Goal: Transaction & Acquisition: Purchase product/service

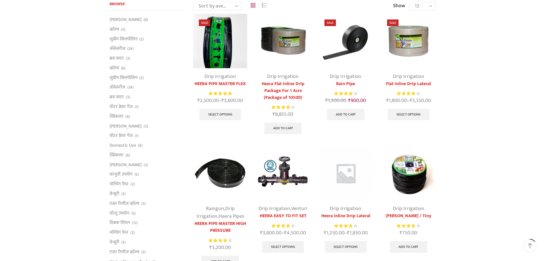
scroll to position [57, 0]
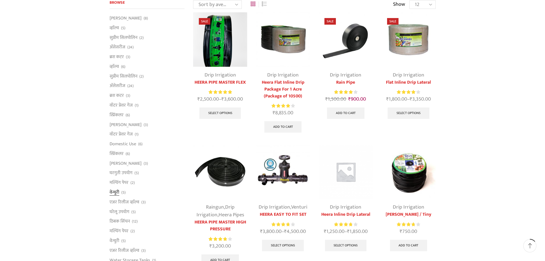
click at [115, 192] on link "वेन्चुरी" at bounding box center [115, 192] width 10 height 10
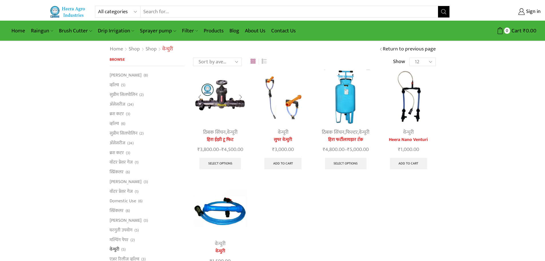
click at [203, 101] on div at bounding box center [199, 97] width 13 height 15
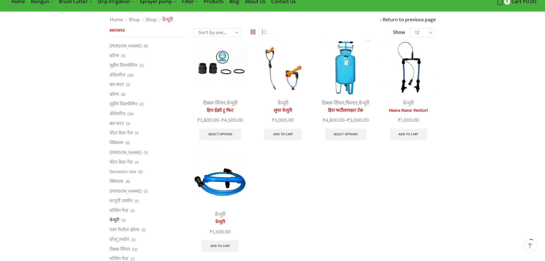
scroll to position [29, 0]
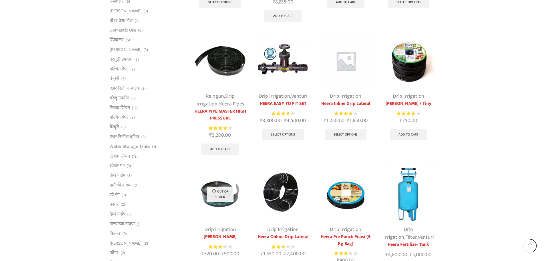
scroll to position [200, 0]
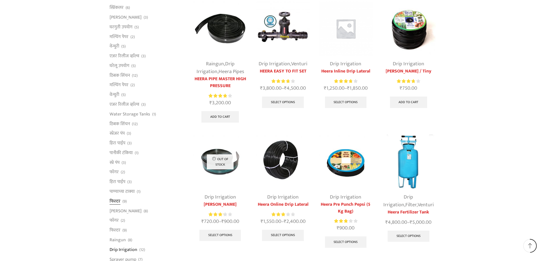
click at [120, 202] on link "फिल्टर" at bounding box center [115, 201] width 11 height 10
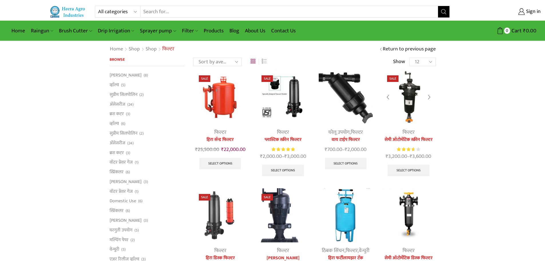
click at [410, 97] on img at bounding box center [408, 97] width 54 height 54
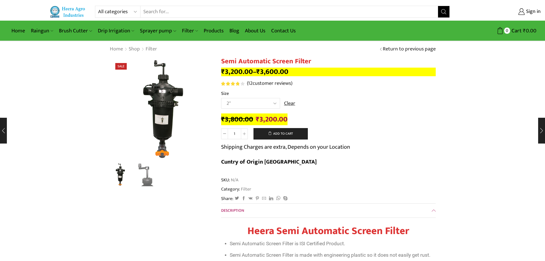
click at [274, 103] on select "Choose an option 2" 2.5" 3"" at bounding box center [250, 103] width 59 height 11
click at [221, 98] on select "Choose an option 2" 2.5" 3"" at bounding box center [250, 103] width 59 height 11
click at [273, 101] on select "Choose an option 2" 2.5" 3"" at bounding box center [250, 103] width 59 height 11
click at [221, 98] on select "Choose an option 2" 2.5" 3"" at bounding box center [250, 103] width 59 height 11
click at [275, 101] on select "Choose an option 2" 2.5" 3"" at bounding box center [250, 103] width 59 height 11
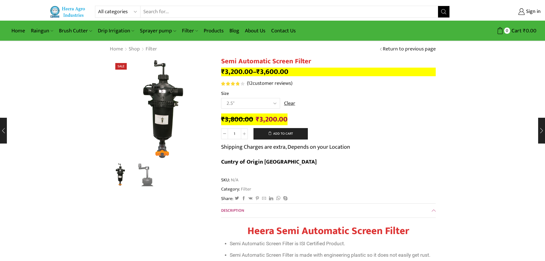
click at [221, 98] on select "Choose an option 2" 2.5" 3"" at bounding box center [250, 103] width 59 height 11
click at [276, 104] on select "Choose an option 2" 2.5" 3"" at bounding box center [250, 103] width 59 height 11
select select "3""
click at [221, 98] on select "Choose an option 2" 2.5" 3"" at bounding box center [250, 103] width 59 height 11
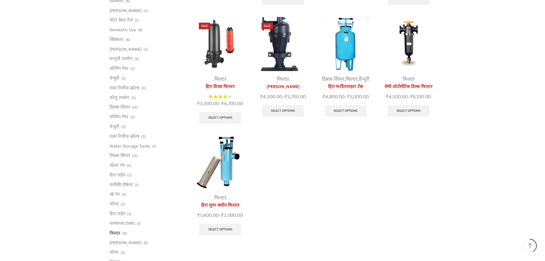
scroll to position [172, 0]
click at [227, 172] on img at bounding box center [220, 162] width 54 height 54
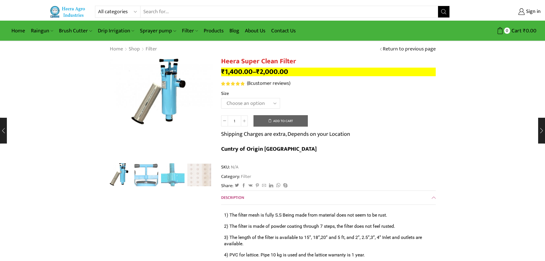
click at [273, 101] on select "Choose an option GI 2" X 15" GI 2.5" X 15" GI 3" X 15" GI 2" X 18" GI 2.5" X 18…" at bounding box center [250, 103] width 59 height 11
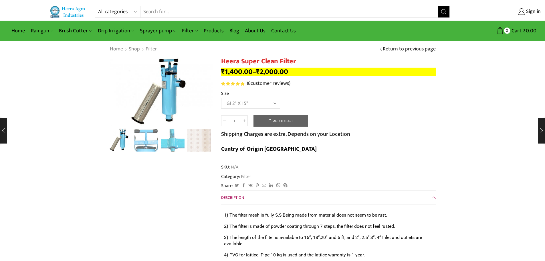
click at [221, 98] on select "Choose an option GI 2" X 15" GI 2.5" X 15" GI 3" X 15" GI 2" X 18" GI 2.5" X 18…" at bounding box center [250, 103] width 59 height 11
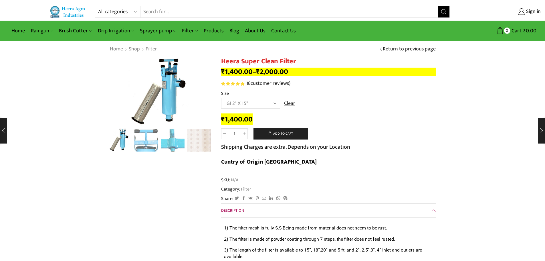
click at [276, 103] on select "Choose an option GI 2" X 15" GI 2.5" X 15" GI 3" X 15" GI 2" X 18" GI 2.5" X 18…" at bounding box center [250, 103] width 59 height 11
click at [221, 98] on select "Choose an option GI 2" X 15" GI 2.5" X 15" GI 3" X 15" GI 2" X 18" GI 2.5" X 18…" at bounding box center [250, 103] width 59 height 11
click at [269, 102] on select "Choose an option GI 2" X 15" GI 2.5" X 15" GI 3" X 15" GI 2" X 18" GI 2.5" X 18…" at bounding box center [250, 103] width 59 height 11
click at [221, 98] on select "Choose an option GI 2" X 15" GI 2.5" X 15" GI 3" X 15" GI 2" X 18" GI 2.5" X 18…" at bounding box center [250, 103] width 59 height 11
click at [274, 103] on select "Choose an option GI 2" X 15" GI 2.5" X 15" GI 3" X 15" GI 2" X 18" GI 2.5" X 18…" at bounding box center [250, 103] width 59 height 11
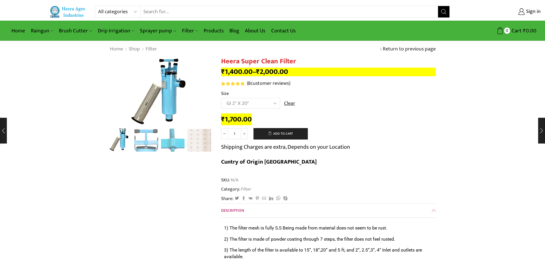
click at [221, 98] on select "Choose an option GI 2" X 15" GI 2.5" X 15" GI 3" X 15" GI 2" X 18" GI 2.5" X 18…" at bounding box center [250, 103] width 59 height 11
select select "GI 2" X 20""
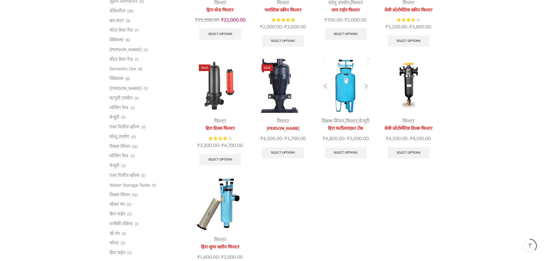
scroll to position [114, 0]
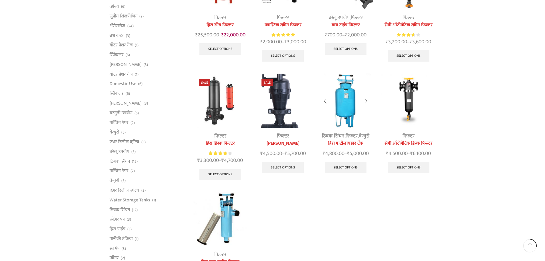
click at [350, 109] on img at bounding box center [346, 101] width 54 height 54
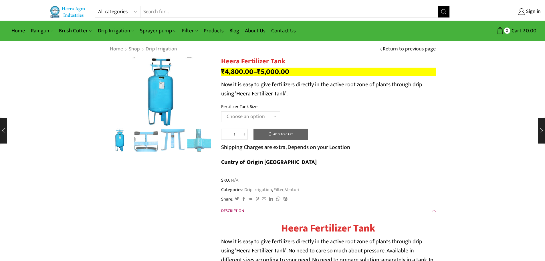
click at [275, 117] on select "Choose an option 90 Litres 120 Litres" at bounding box center [250, 116] width 59 height 11
click at [221, 111] on select "Choose an option 90 Litres 120 Litres" at bounding box center [250, 116] width 59 height 11
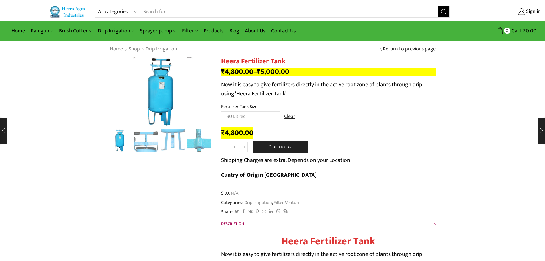
click at [267, 117] on select "Choose an option 90 Litres 120 Litres" at bounding box center [250, 116] width 59 height 11
click at [221, 111] on select "Choose an option 90 Litres 120 Litres" at bounding box center [250, 116] width 59 height 11
click at [264, 115] on select "Choose an option 90 Litres 120 Litres" at bounding box center [250, 116] width 59 height 11
click at [221, 111] on select "Choose an option 90 Litres 120 Litres" at bounding box center [250, 116] width 59 height 11
select select "90 Litres"
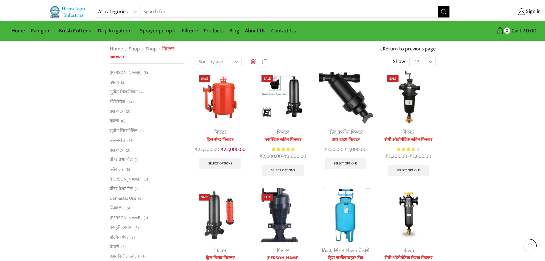
scroll to position [116, 0]
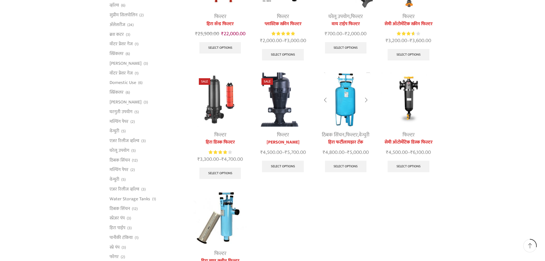
click at [350, 98] on img at bounding box center [346, 99] width 54 height 54
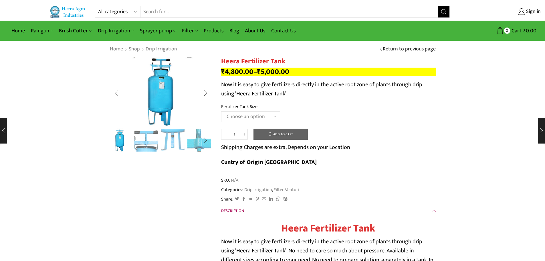
click at [143, 140] on img "2 / 5" at bounding box center [146, 140] width 24 height 24
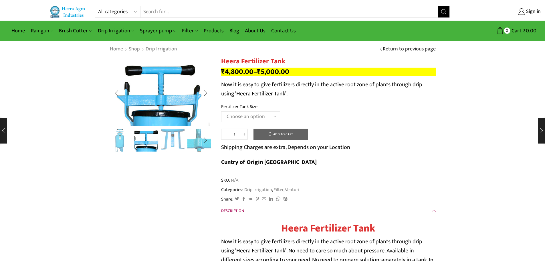
click at [167, 138] on img "3 / 5" at bounding box center [173, 140] width 24 height 24
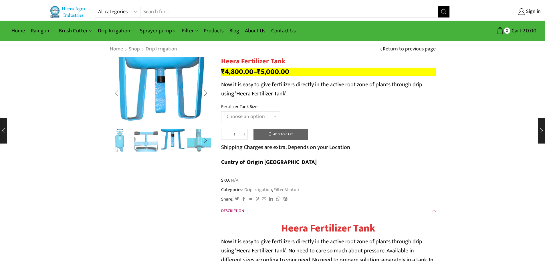
click at [196, 140] on img "4 / 5" at bounding box center [199, 140] width 24 height 24
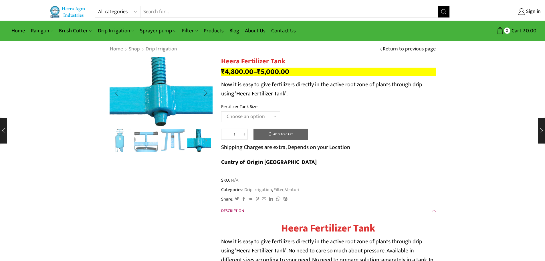
click at [203, 140] on div "Next slide" at bounding box center [205, 140] width 14 height 14
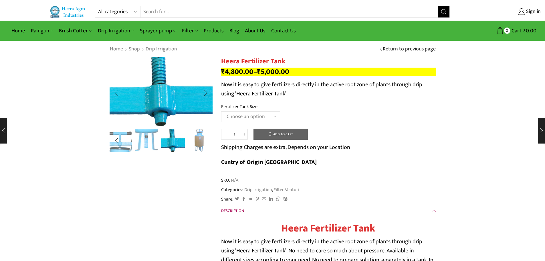
click at [203, 140] on div at bounding box center [161, 140] width 103 height 23
click at [204, 94] on div "Next slide" at bounding box center [205, 93] width 14 height 14
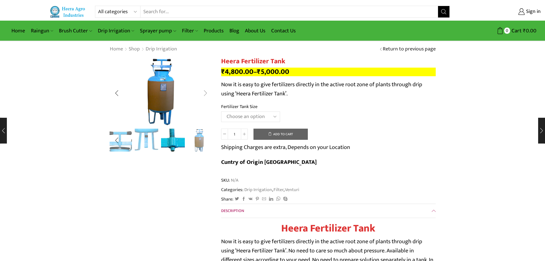
click at [204, 94] on div "Next slide" at bounding box center [205, 93] width 14 height 14
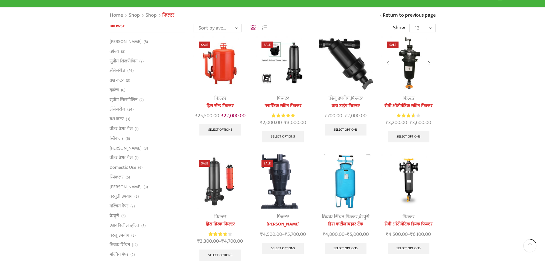
scroll to position [31, 0]
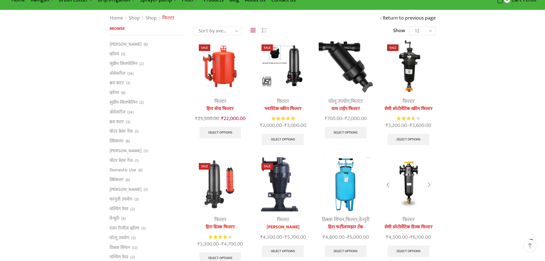
click at [408, 189] on img at bounding box center [408, 184] width 54 height 54
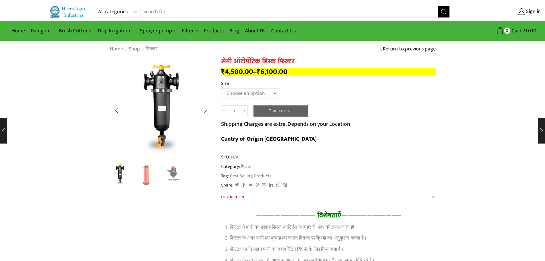
click at [119, 176] on img "1 / 3" at bounding box center [120, 174] width 24 height 24
click at [148, 175] on img "2 / 3" at bounding box center [146, 174] width 24 height 24
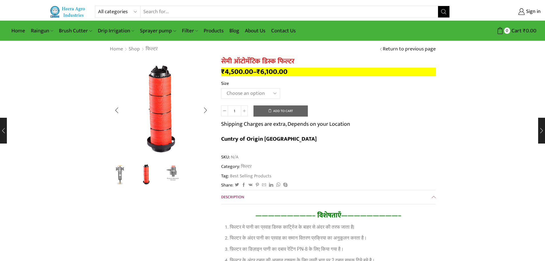
click at [170, 174] on img "3 / 3" at bounding box center [173, 174] width 24 height 24
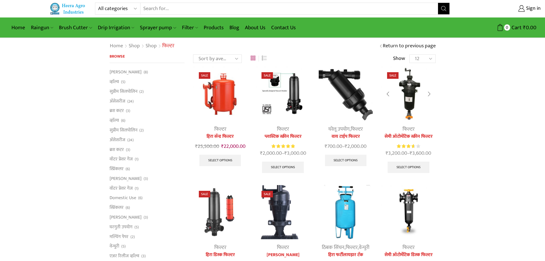
scroll to position [2, 0]
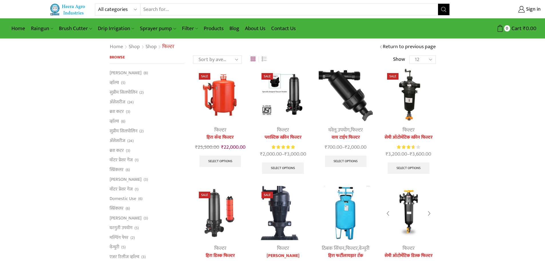
click at [414, 200] on img at bounding box center [408, 213] width 54 height 54
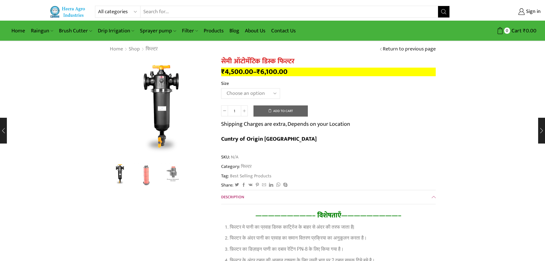
click at [269, 92] on select "Choose an option 2" 3"" at bounding box center [250, 93] width 59 height 11
click at [221, 88] on select "Choose an option 2" 3"" at bounding box center [250, 93] width 59 height 11
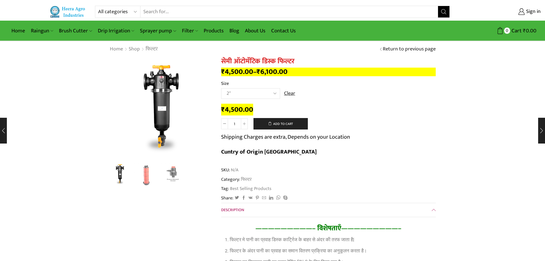
click at [263, 92] on select "Choose an option 2" 3"" at bounding box center [250, 93] width 59 height 11
click at [221, 88] on select "Choose an option 2" 3"" at bounding box center [250, 93] width 59 height 11
click at [268, 90] on select "Choose an option 2" 3"" at bounding box center [250, 93] width 59 height 11
click at [221, 88] on select "Choose an option 2" 3"" at bounding box center [250, 93] width 59 height 11
select select "2""
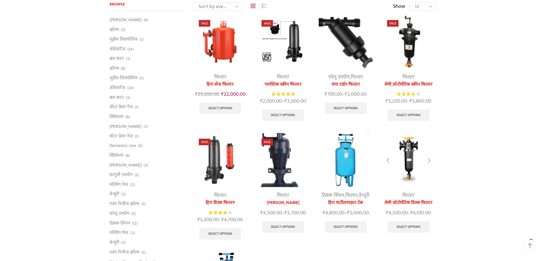
scroll to position [59, 0]
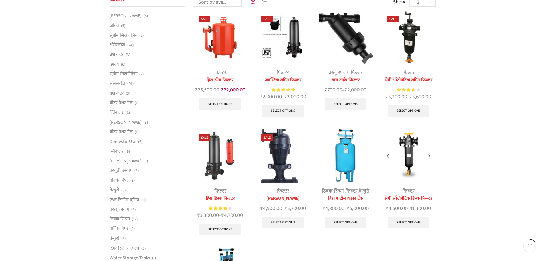
click at [412, 149] on img at bounding box center [408, 155] width 54 height 54
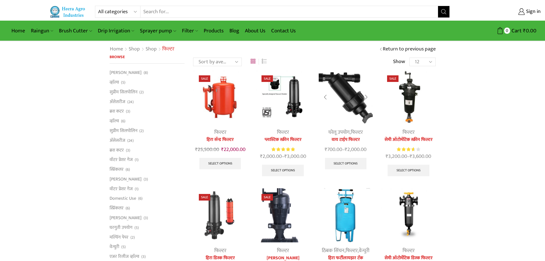
scroll to position [59, 0]
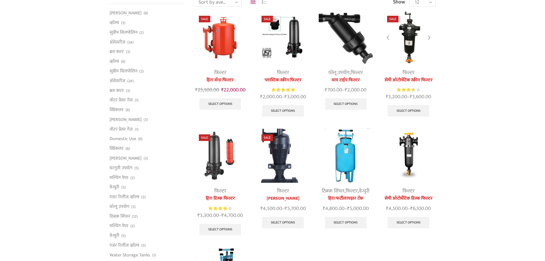
click at [406, 44] on img at bounding box center [408, 37] width 54 height 54
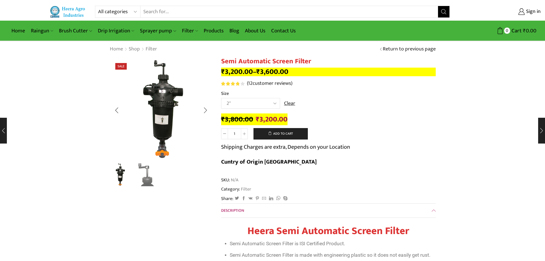
click at [146, 173] on img "2 / 2" at bounding box center [146, 174] width 24 height 24
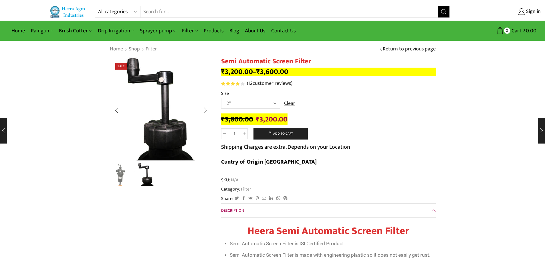
click at [207, 111] on div "Next slide" at bounding box center [205, 110] width 14 height 14
click at [204, 110] on div "Next slide" at bounding box center [205, 110] width 14 height 14
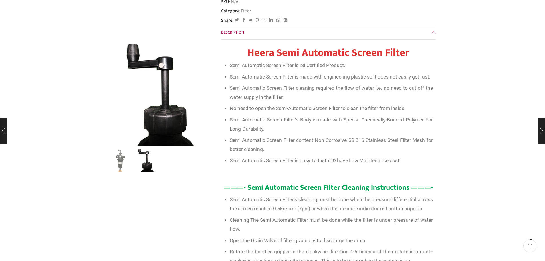
scroll to position [229, 0]
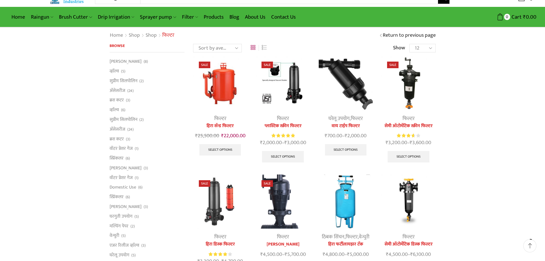
scroll to position [2, 0]
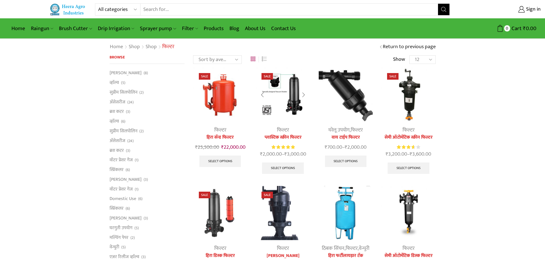
click at [292, 86] on img at bounding box center [283, 94] width 54 height 54
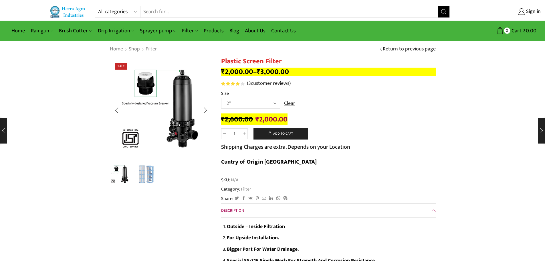
click at [140, 175] on img "2 / 2" at bounding box center [146, 174] width 24 height 24
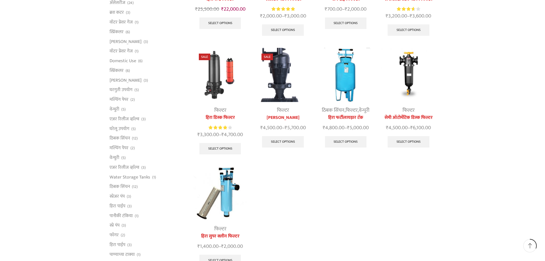
scroll to position [145, 0]
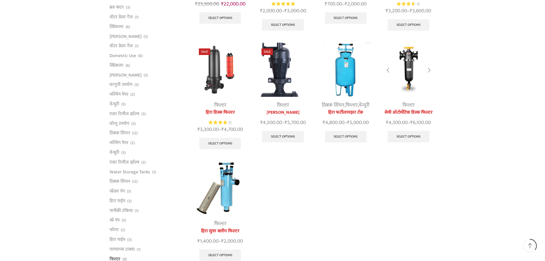
click at [414, 68] on img at bounding box center [408, 70] width 54 height 54
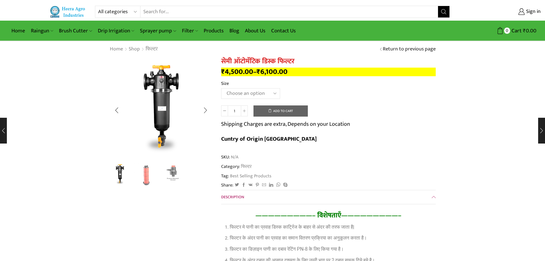
click at [175, 171] on img "3 / 3" at bounding box center [173, 174] width 24 height 24
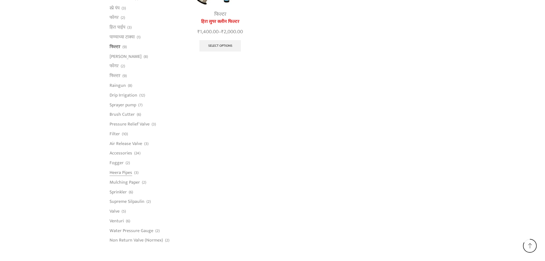
scroll to position [403, 0]
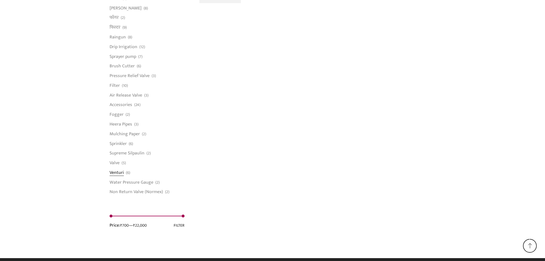
click at [121, 173] on link "Venturi" at bounding box center [117, 172] width 14 height 10
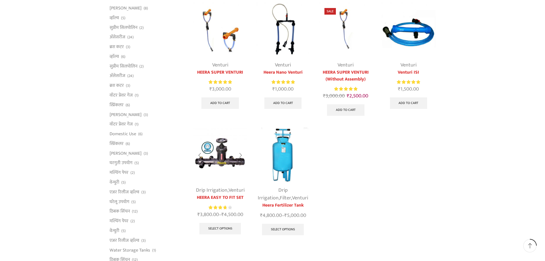
scroll to position [114, 0]
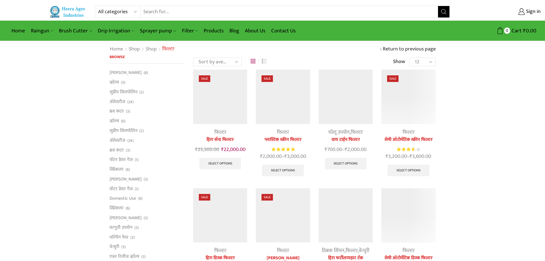
scroll to position [403, 0]
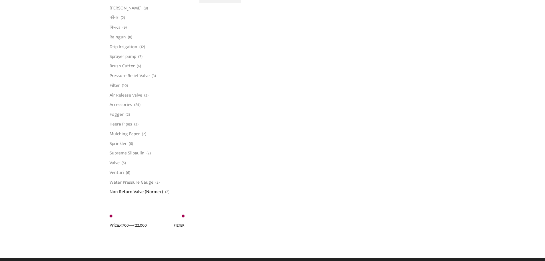
click at [131, 190] on link "Non Return Valve (Normex)" at bounding box center [136, 191] width 53 height 8
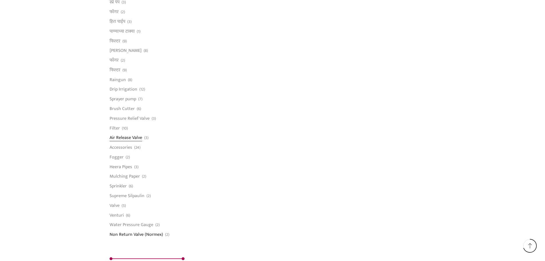
scroll to position [372, 0]
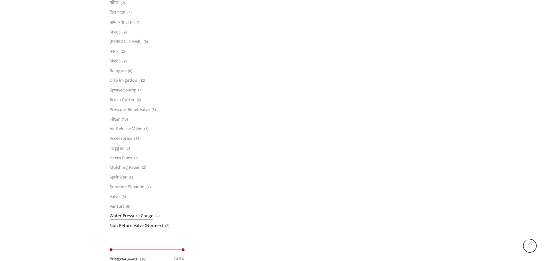
click at [122, 213] on link "Water Pressure Gauge" at bounding box center [132, 216] width 44 height 10
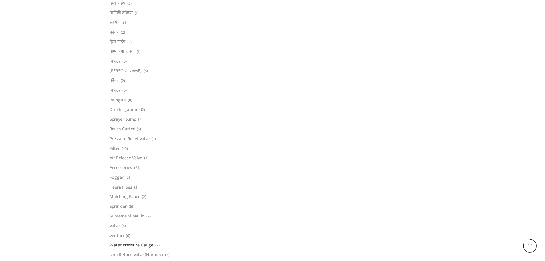
scroll to position [343, 0]
click at [114, 226] on link "Valve" at bounding box center [115, 225] width 10 height 10
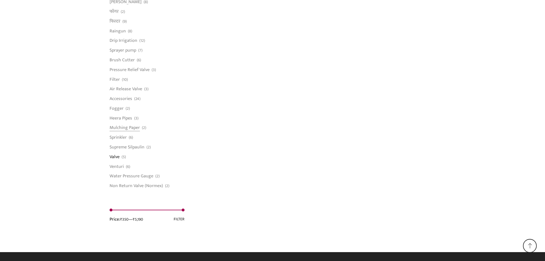
scroll to position [412, 0]
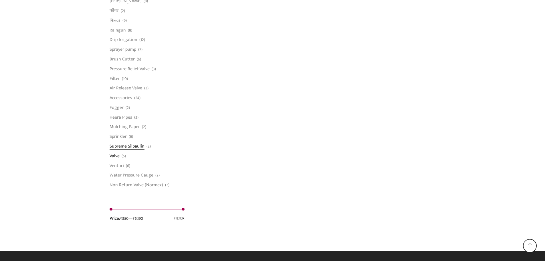
click at [134, 147] on link "Supreme Silpaulin" at bounding box center [127, 146] width 35 height 10
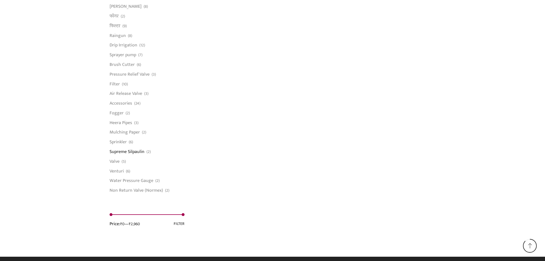
scroll to position [412, 0]
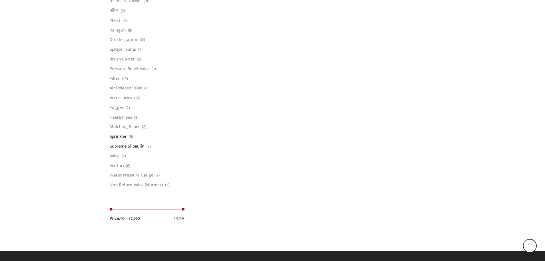
click at [117, 134] on link "Sprinkler" at bounding box center [118, 137] width 17 height 10
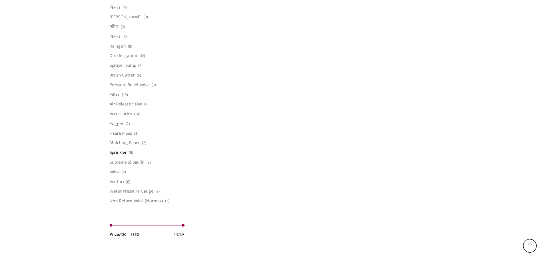
scroll to position [400, 0]
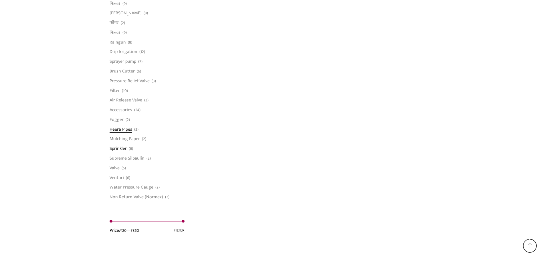
click at [118, 130] on link "Heera Pipes" at bounding box center [121, 129] width 23 height 10
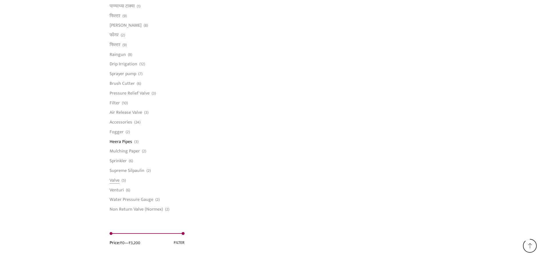
scroll to position [412, 0]
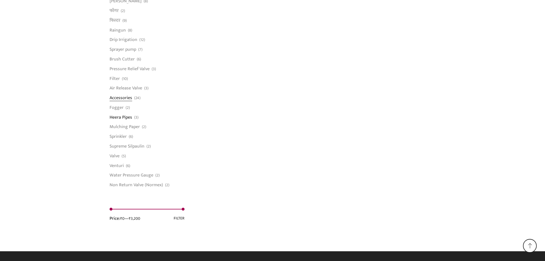
click at [121, 101] on link "Accessories" at bounding box center [121, 98] width 23 height 10
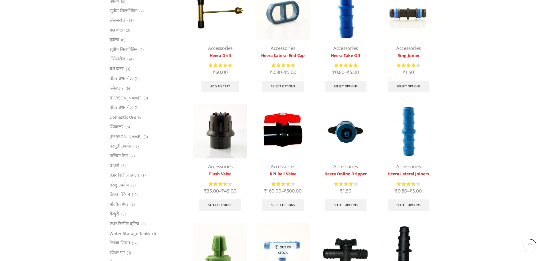
scroll to position [86, 0]
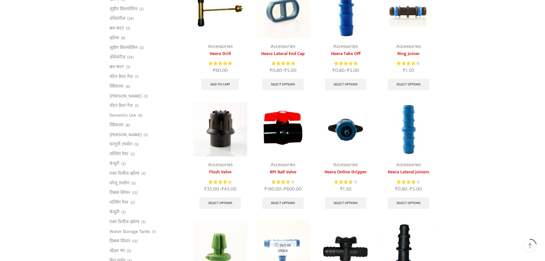
click at [285, 128] on img at bounding box center [283, 129] width 54 height 54
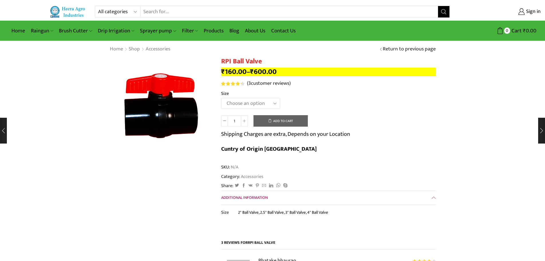
click at [243, 106] on select "Choose an option 2" Ball Valve 2.5" Ball Valve 3" Ball Valve 4" Ball Valve" at bounding box center [250, 103] width 59 height 11
click at [221, 98] on select "Choose an option 2" Ball Valve 2.5" Ball Valve 3" Ball Valve 4" Ball Valve" at bounding box center [250, 103] width 59 height 11
select select "2" Ball Valve"
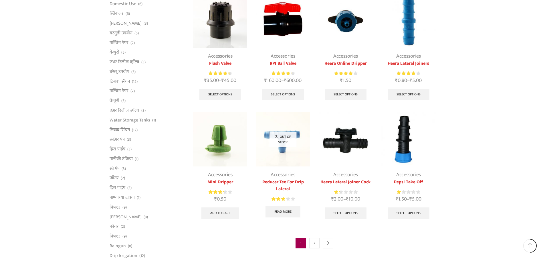
scroll to position [200, 0]
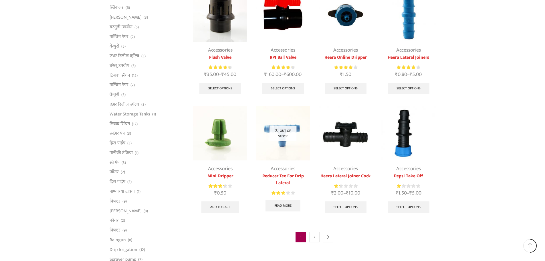
click at [216, 146] on img at bounding box center [220, 133] width 54 height 54
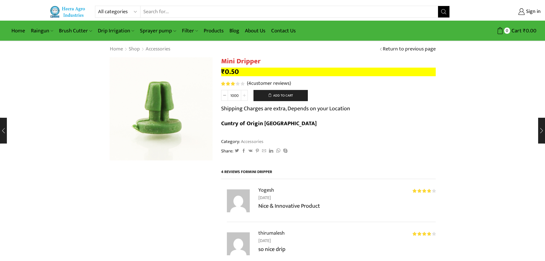
click at [242, 96] on span at bounding box center [244, 95] width 7 height 11
click at [223, 95] on icon at bounding box center [224, 95] width 3 height 3
type input "1000"
click at [223, 95] on icon at bounding box center [224, 95] width 3 height 3
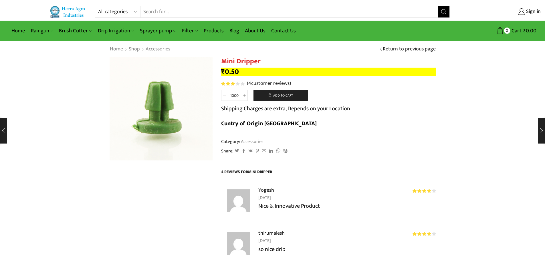
click at [223, 95] on icon at bounding box center [224, 95] width 3 height 3
click at [283, 95] on button "Add to cart" at bounding box center [280, 95] width 54 height 11
click at [223, 96] on icon at bounding box center [224, 95] width 3 height 3
click at [225, 95] on icon at bounding box center [224, 95] width 3 height 3
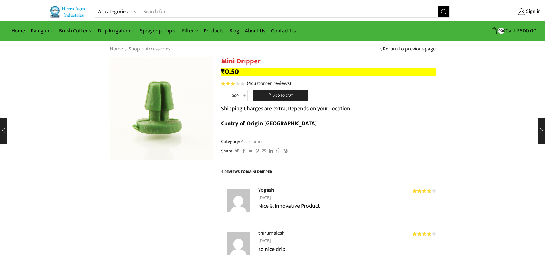
click at [225, 95] on icon at bounding box center [224, 95] width 3 height 3
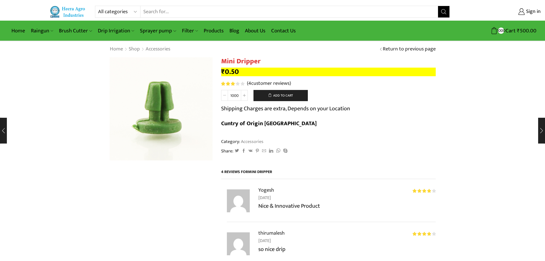
click at [225, 95] on icon at bounding box center [224, 95] width 3 height 3
click at [225, 96] on icon at bounding box center [224, 95] width 3 height 3
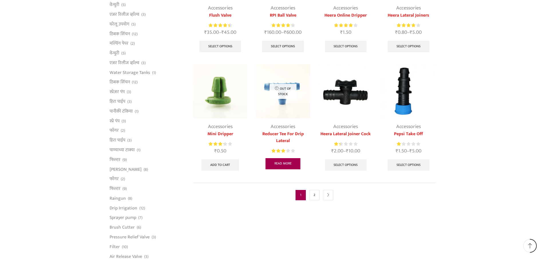
scroll to position [257, 0]
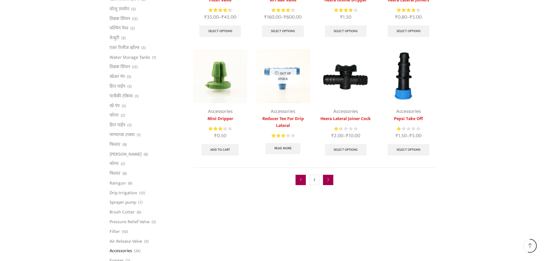
click at [329, 181] on icon "next" at bounding box center [327, 179] width 3 height 3
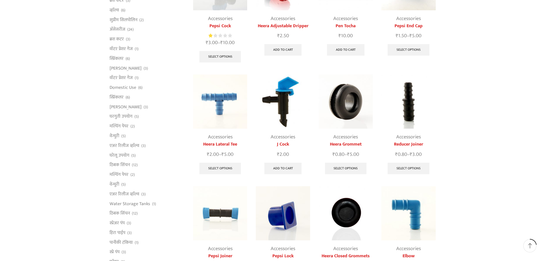
scroll to position [114, 0]
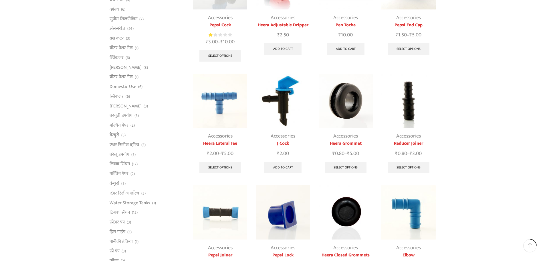
click at [342, 112] on img at bounding box center [346, 101] width 54 height 54
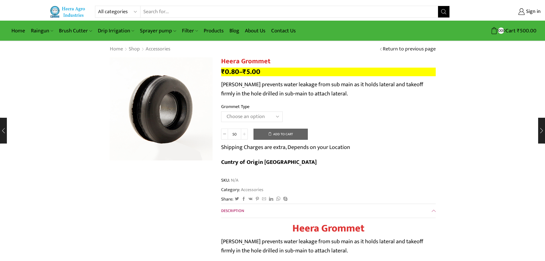
click at [247, 133] on span at bounding box center [244, 133] width 7 height 11
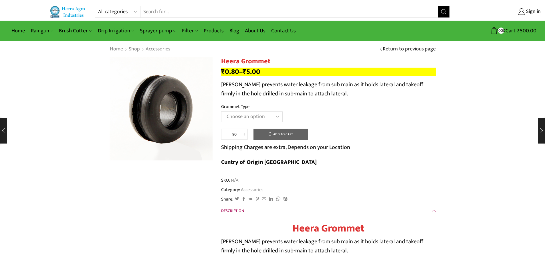
type input "100"
click at [276, 114] on select "Choose an option 12MM Grommet 16MM Grommet (J) 20MM Grommet" at bounding box center [251, 116] width 61 height 11
click at [221, 111] on select "Choose an option 12MM Grommet 16MM Grommet (J) 20MM Grommet" at bounding box center [251, 116] width 61 height 11
select select "16MM Grommet (J)"
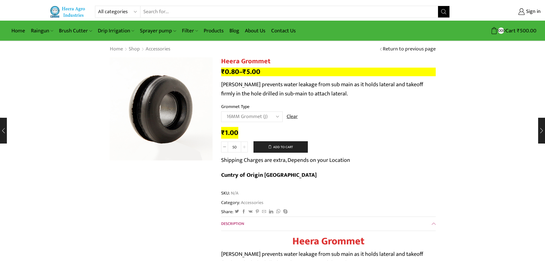
click at [245, 146] on icon at bounding box center [244, 146] width 3 height 3
click at [246, 146] on span at bounding box center [244, 146] width 7 height 11
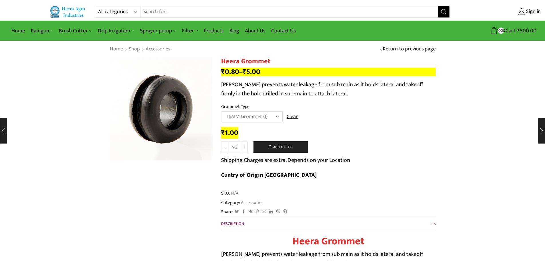
type input "100"
click at [253, 126] on td "Choose an option 12MM Grommet 16MM Grommet (J) 20MM Grommet Clear" at bounding box center [328, 119] width 215 height 16
drag, startPoint x: 253, startPoint y: 126, endPoint x: 253, endPoint y: 122, distance: 4.3
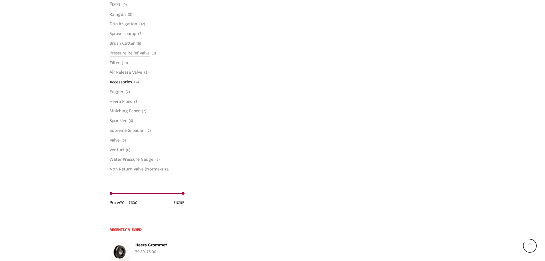
scroll to position [429, 0]
click at [121, 73] on link "Air Release Valve" at bounding box center [126, 72] width 33 height 10
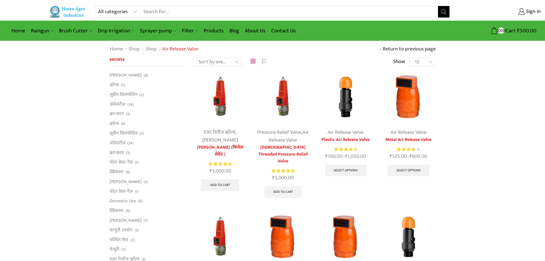
click at [346, 103] on img at bounding box center [346, 97] width 54 height 54
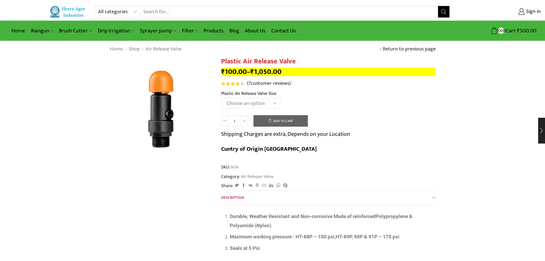
click at [250, 105] on select "Choose an option HT-90P 2" HT88P 1"" at bounding box center [250, 103] width 59 height 11
click at [221, 98] on select "Choose an option HT-90P 2" HT88P 1"" at bounding box center [250, 103] width 59 height 11
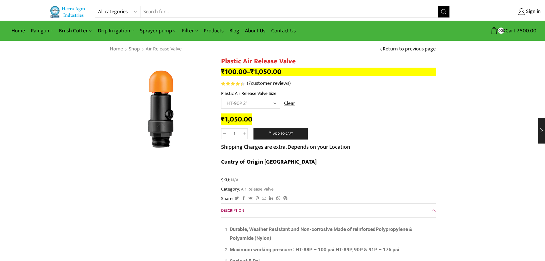
click at [249, 106] on select "Choose an option HT-90P 2" HT88P 1"" at bounding box center [250, 103] width 59 height 11
select select "ht88p-1"
click at [221, 98] on select "Choose an option HT-90P 2" HT88P 1"" at bounding box center [250, 103] width 59 height 11
click at [259, 103] on select "Choose an option HT-90P 2" HT88P 1"" at bounding box center [250, 103] width 59 height 11
click at [221, 98] on select "Choose an option HT-90P 2" HT88P 1"" at bounding box center [250, 103] width 59 height 11
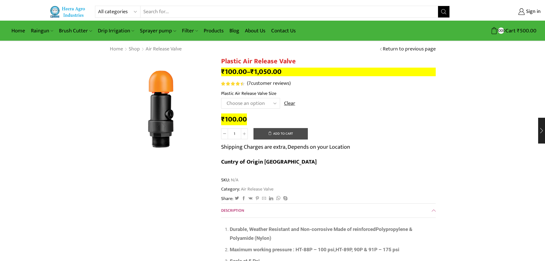
drag, startPoint x: 275, startPoint y: 132, endPoint x: 271, endPoint y: 131, distance: 4.9
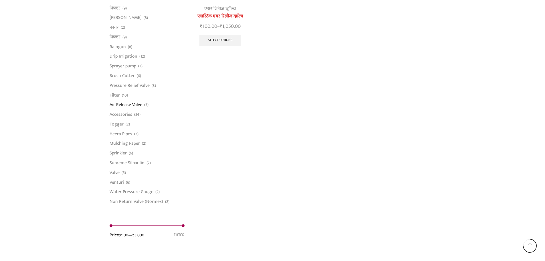
scroll to position [372, 0]
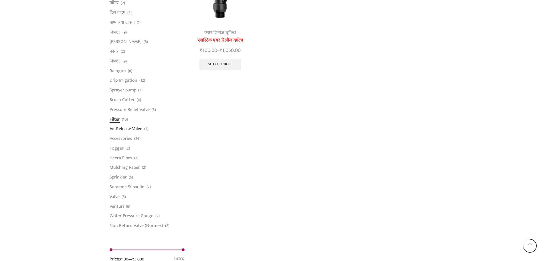
click at [112, 118] on link "Filter" at bounding box center [115, 119] width 10 height 10
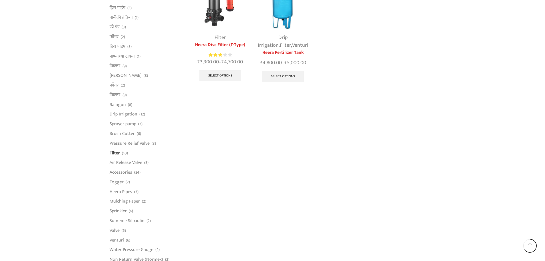
scroll to position [343, 0]
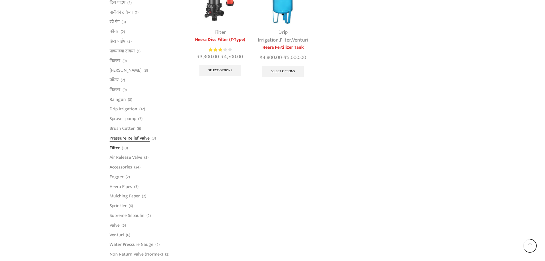
click at [126, 140] on link "Pressure Relief Valve" at bounding box center [130, 138] width 40 height 10
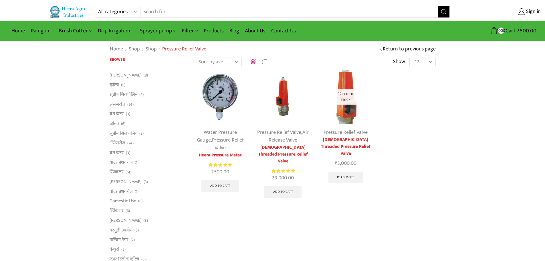
click at [216, 87] on img at bounding box center [220, 97] width 54 height 54
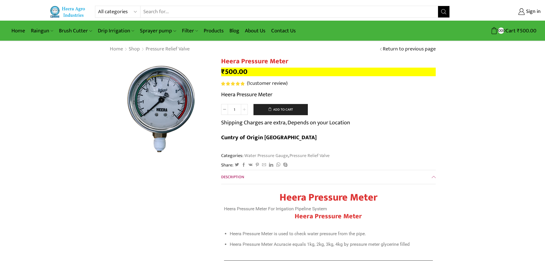
click at [243, 110] on icon at bounding box center [244, 109] width 3 height 3
click at [225, 110] on icon at bounding box center [224, 109] width 3 height 3
type input "1"
click at [225, 110] on icon at bounding box center [224, 109] width 3 height 3
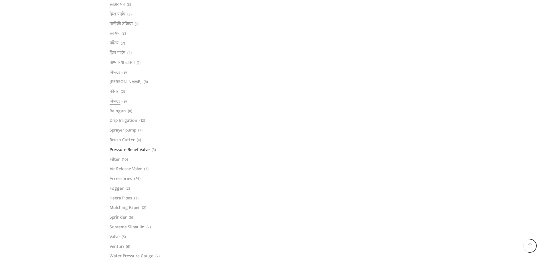
scroll to position [343, 0]
click at [124, 107] on link "Drip Irrigation" at bounding box center [124, 109] width 28 height 10
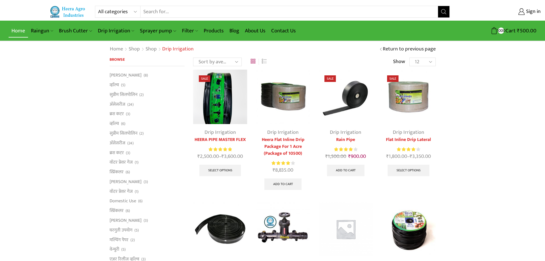
click at [17, 32] on link "Home" at bounding box center [18, 30] width 19 height 13
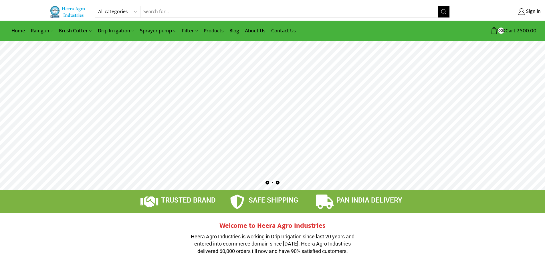
drag, startPoint x: 249, startPoint y: 148, endPoint x: 213, endPoint y: 145, distance: 35.9
click at [213, 145] on rs-slides at bounding box center [272, 115] width 545 height 149
drag, startPoint x: 319, startPoint y: 144, endPoint x: 102, endPoint y: 138, distance: 217.5
click at [104, 139] on rs-layer at bounding box center [272, 115] width 545 height 149
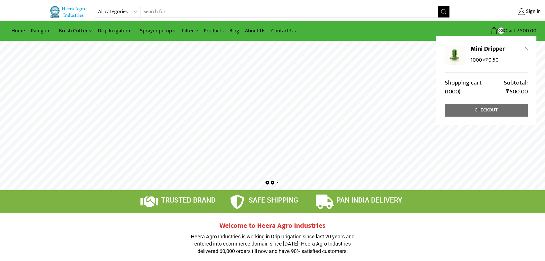
click at [489, 110] on link "Checkout" at bounding box center [486, 110] width 83 height 13
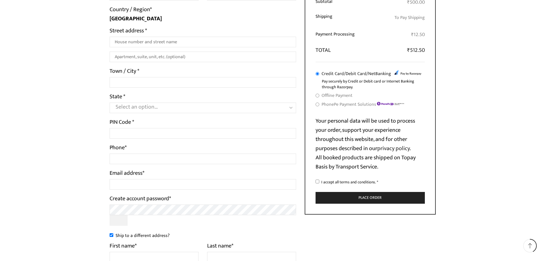
scroll to position [172, 0]
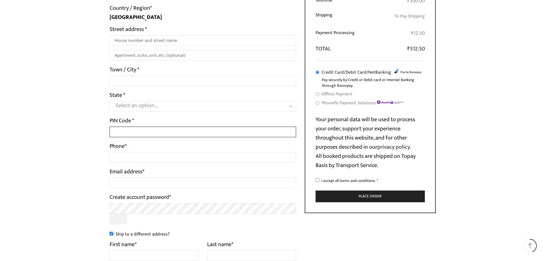
click at [127, 127] on input "PIN Code *" at bounding box center [203, 131] width 187 height 11
type input "444407"
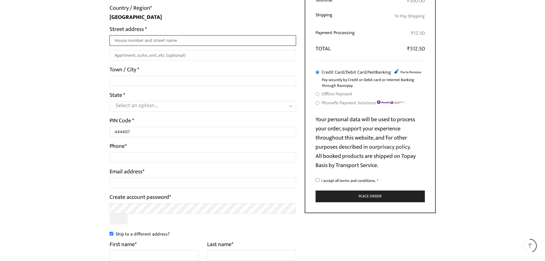
type input "AT. NIMBI KHURD POST. [GEOGRAPHIC_DATA]. BARSHITAKLI DIST. [GEOGRAPHIC_DATA]"
type input "NIMBI KHURD"
select select "MH"
click at [316, 179] on input "I accept all terms and conditions. *" at bounding box center [317, 180] width 4 height 4
checkbox input "true"
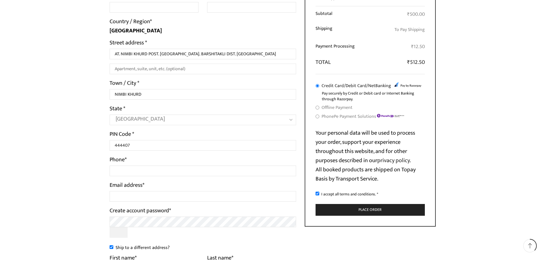
scroll to position [200, 0]
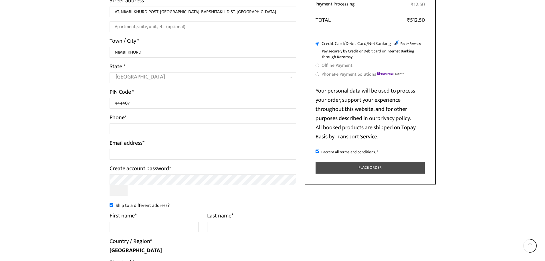
click at [376, 170] on button "Place order" at bounding box center [369, 168] width 109 height 12
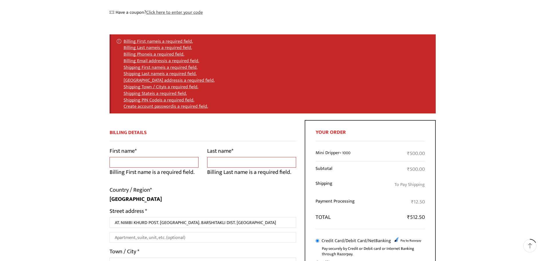
scroll to position [100, 0]
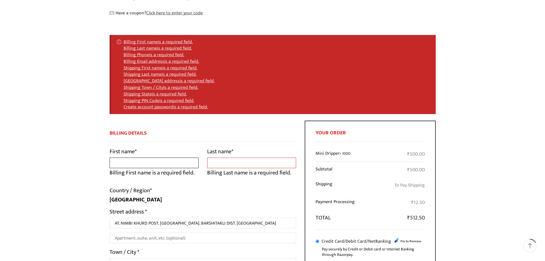
click at [180, 158] on input "First name *" at bounding box center [154, 162] width 89 height 11
type input "[DEMOGRAPHIC_DATA]"
click at [248, 163] on input "Last name *" at bounding box center [251, 162] width 89 height 11
type input "[PERSON_NAME]"
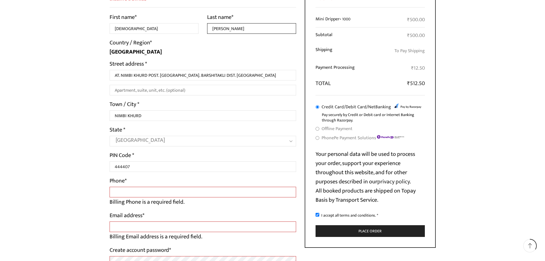
scroll to position [243, 0]
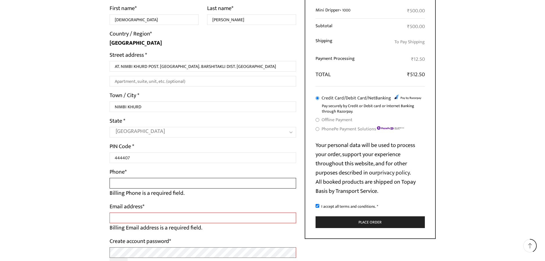
click at [180, 186] on input "Phone *" at bounding box center [203, 183] width 187 height 11
type input "9405665267"
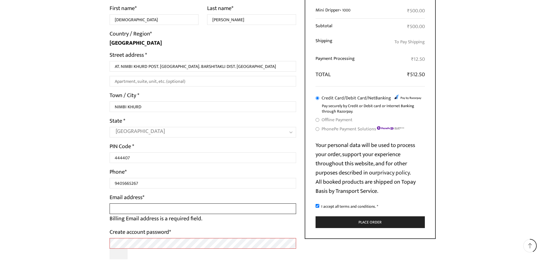
click at [168, 211] on input "Email address *" at bounding box center [203, 208] width 187 height 11
type input "vishnuthorat1@gmail.com"
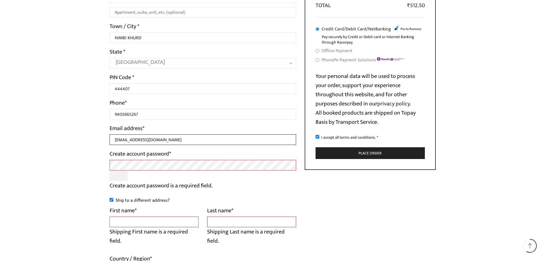
scroll to position [329, 0]
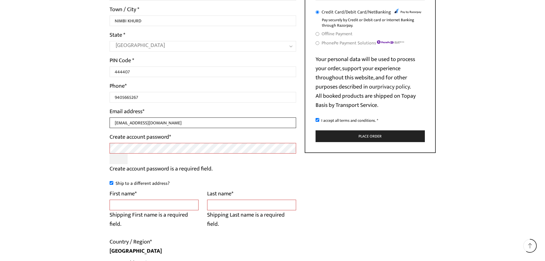
click at [243, 123] on input "vishnuthorat1@gmail.com" at bounding box center [203, 122] width 187 height 11
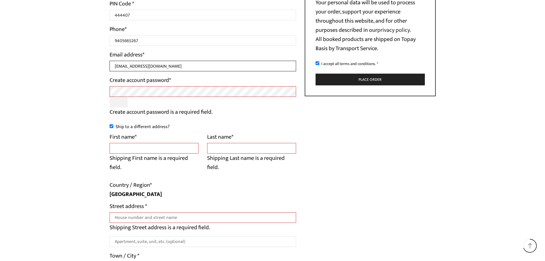
scroll to position [386, 0]
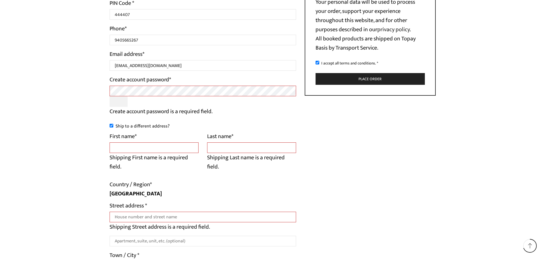
click at [111, 124] on input "Ship to a different address?" at bounding box center [112, 126] width 4 height 4
checkbox input "false"
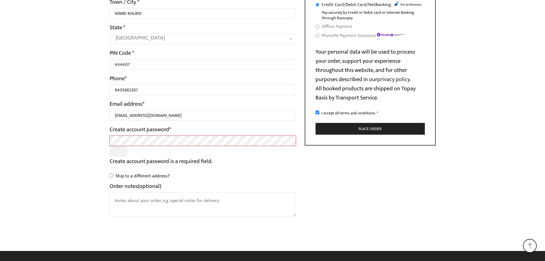
scroll to position [337, 0]
click at [316, 185] on div "Billing Details First name * VISHNU Last name * THORAT Country / Region * India…" at bounding box center [272, 53] width 335 height 338
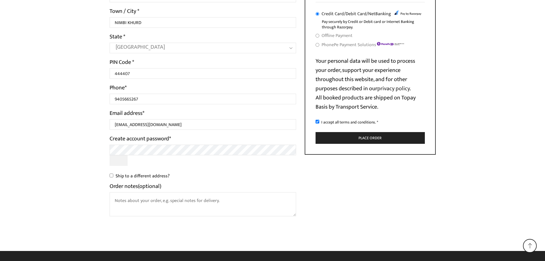
click at [228, 173] on div "Ship to a different address?" at bounding box center [203, 176] width 187 height 9
click at [364, 138] on button "Place order" at bounding box center [369, 138] width 109 height 12
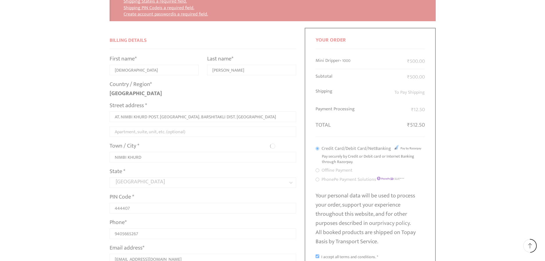
scroll to position [156, 0]
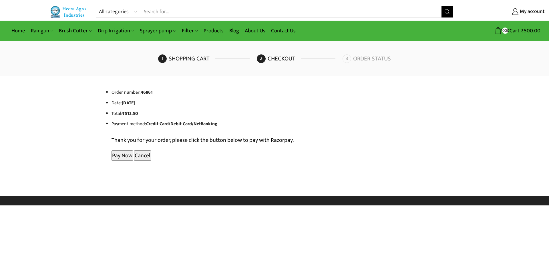
click at [141, 153] on button "Cancel" at bounding box center [142, 155] width 17 height 10
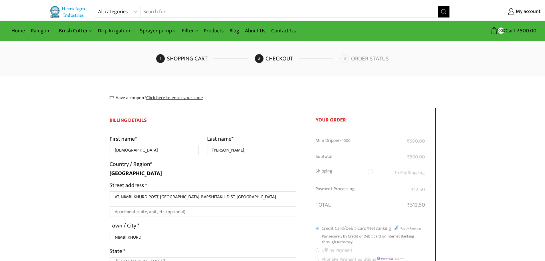
select select "MH"
click at [514, 30] on span "Cart" at bounding box center [509, 31] width 11 height 8
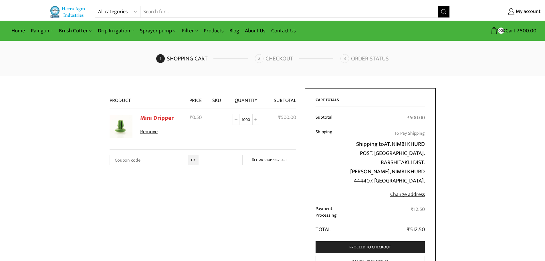
click at [242, 150] on div "Coupon: OK Clear shopping cart Update cart" at bounding box center [203, 158] width 187 height 19
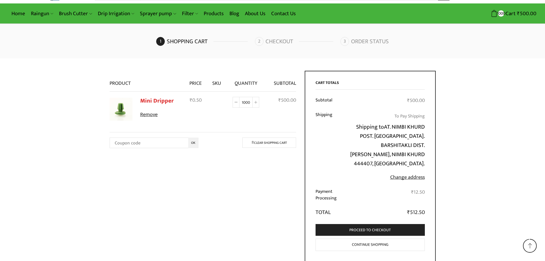
scroll to position [8, 0]
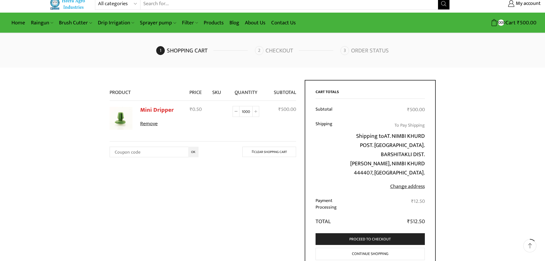
click at [276, 114] on td "₹ 500.00" at bounding box center [281, 117] width 30 height 33
click at [234, 110] on span at bounding box center [236, 111] width 7 height 11
click at [237, 112] on icon at bounding box center [236, 111] width 3 height 3
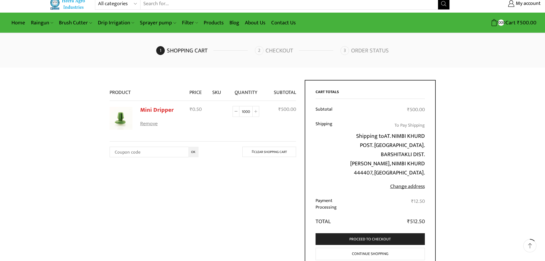
click at [152, 124] on link "Remove" at bounding box center [160, 123] width 40 height 7
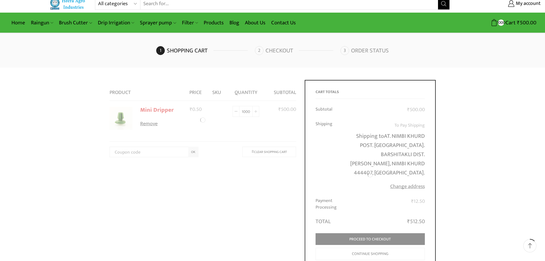
scroll to position [1, 0]
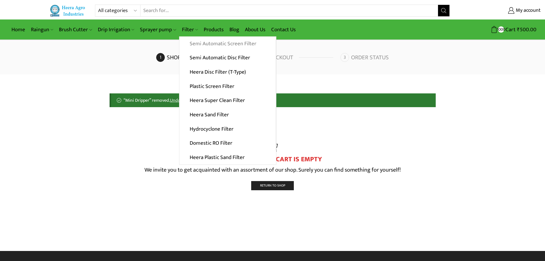
click at [197, 41] on link "Semi Automatic Screen Filter" at bounding box center [227, 44] width 96 height 14
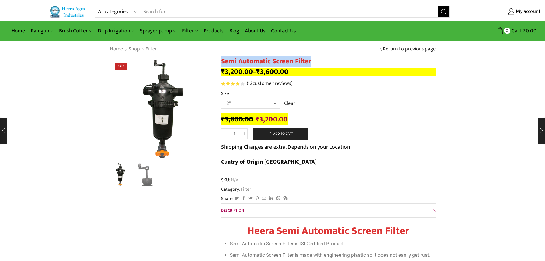
drag, startPoint x: 220, startPoint y: 60, endPoint x: 312, endPoint y: 63, distance: 91.8
click at [272, 105] on select "Choose an option 2" 2.5" 3"" at bounding box center [250, 103] width 59 height 11
click at [221, 98] on select "Choose an option 2" 2.5" 3"" at bounding box center [250, 103] width 59 height 11
click at [269, 106] on select "Choose an option 2" 2.5" 3"" at bounding box center [250, 103] width 59 height 11
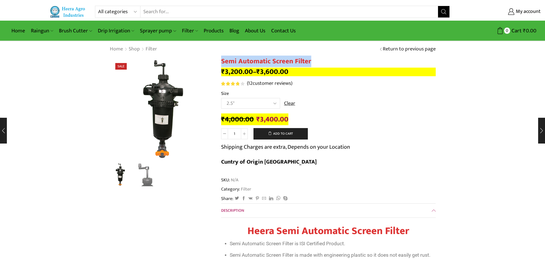
select select "3""
click at [221, 98] on select "Choose an option 2" 2.5" 3"" at bounding box center [250, 103] width 59 height 11
click at [150, 181] on img "2 / 2" at bounding box center [146, 174] width 24 height 24
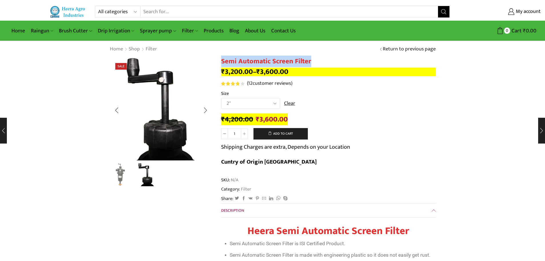
click at [114, 175] on img "1 / 2" at bounding box center [120, 174] width 24 height 24
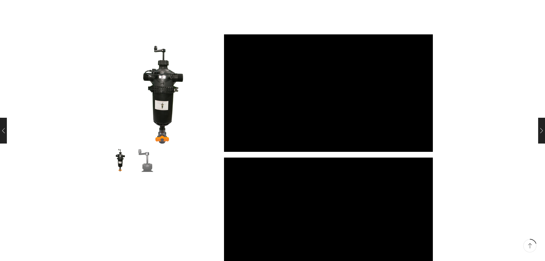
scroll to position [572, 0]
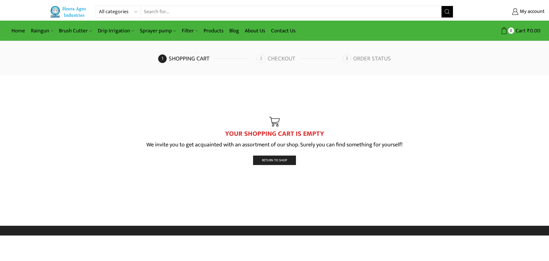
drag, startPoint x: 323, startPoint y: 160, endPoint x: 319, endPoint y: 157, distance: 5.1
